Goal: Task Accomplishment & Management: Manage account settings

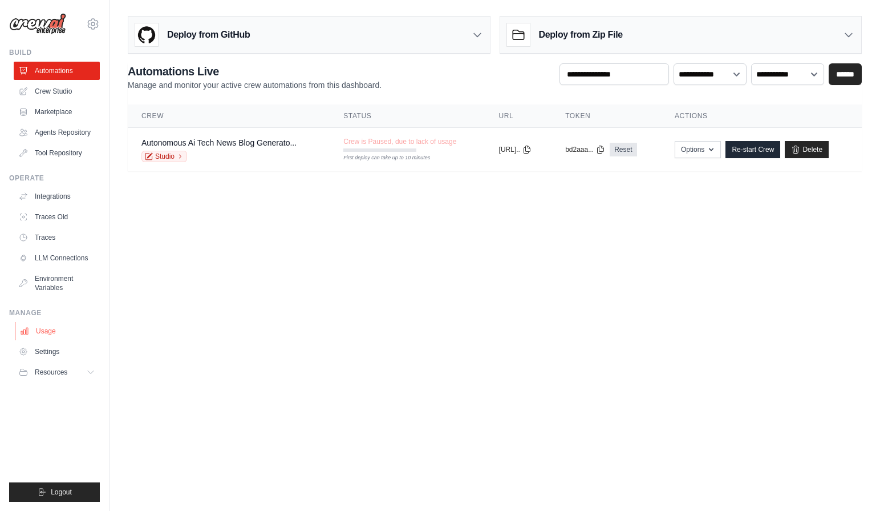
click at [52, 327] on link "Usage" at bounding box center [58, 331] width 86 height 18
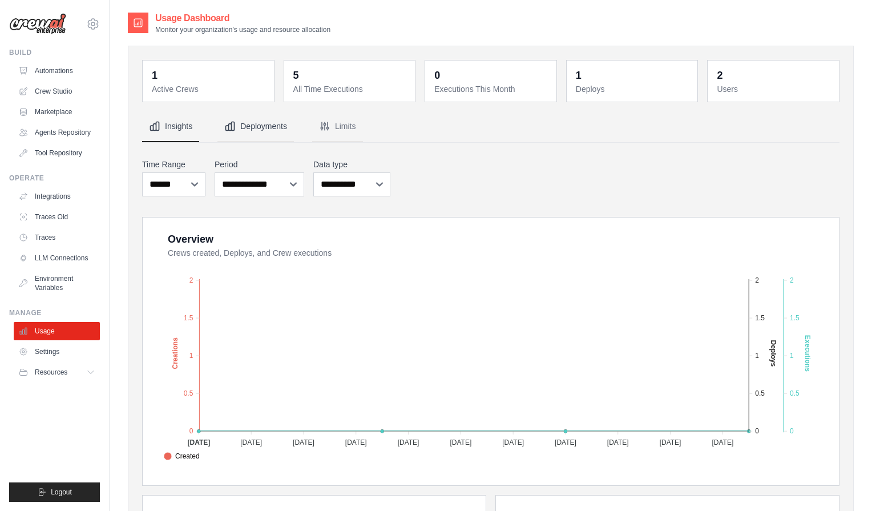
click at [276, 126] on button "Deployments" at bounding box center [255, 126] width 76 height 31
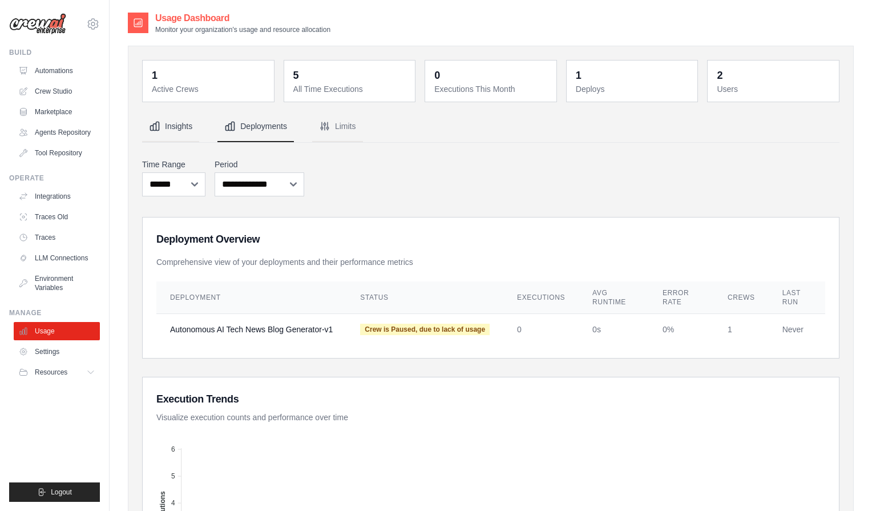
click at [170, 122] on button "Insights" at bounding box center [170, 126] width 57 height 31
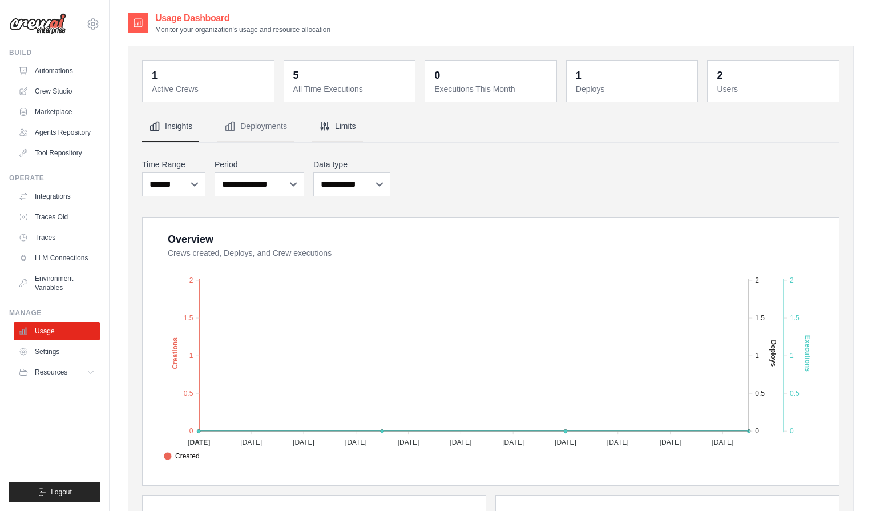
click at [332, 131] on button "Limits" at bounding box center [337, 126] width 51 height 31
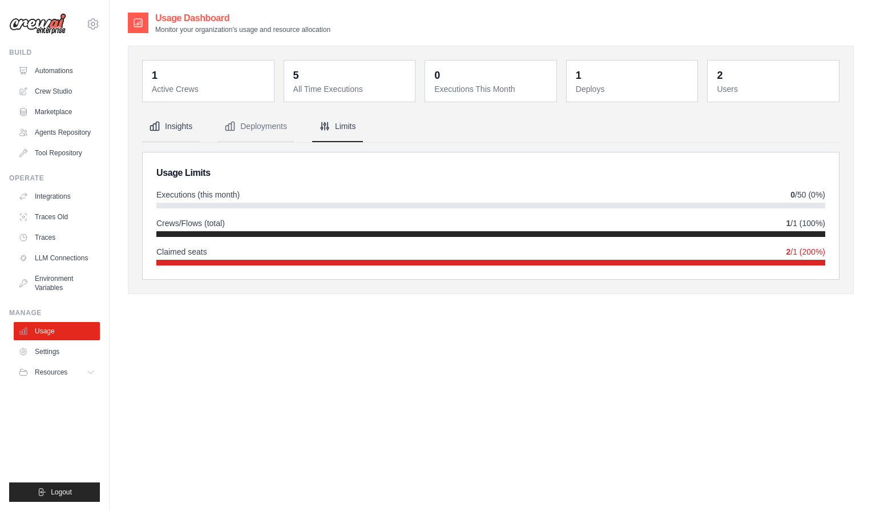
click at [173, 127] on button "Insights" at bounding box center [170, 126] width 57 height 31
